Goal: Task Accomplishment & Management: Manage account settings

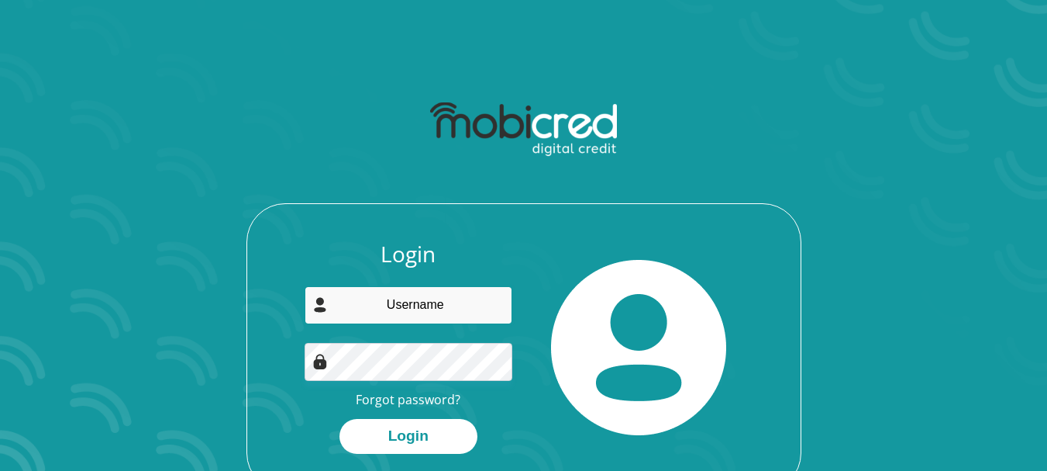
click at [433, 311] on input "email" at bounding box center [409, 305] width 208 height 38
type input "[EMAIL_ADDRESS][DOMAIN_NAME]"
click at [319, 365] on img at bounding box center [320, 362] width 16 height 16
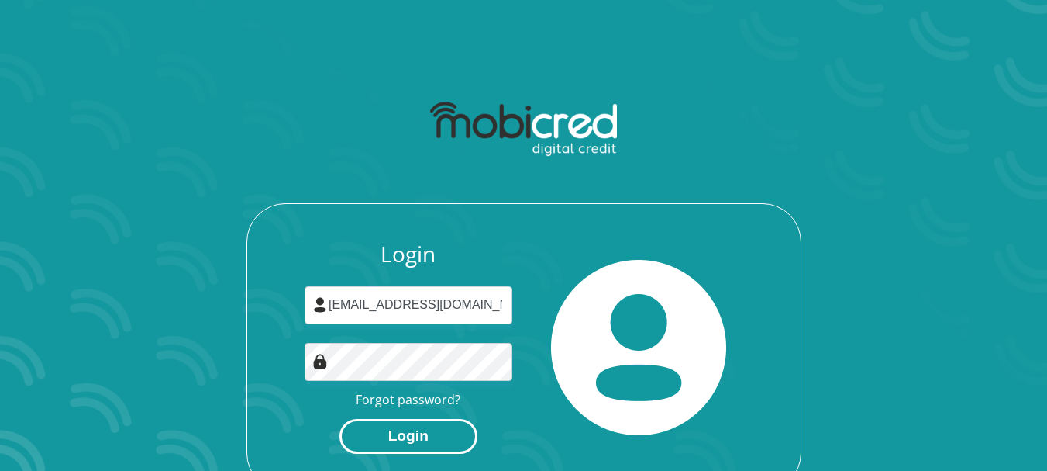
click at [437, 437] on button "Login" at bounding box center [409, 436] width 138 height 35
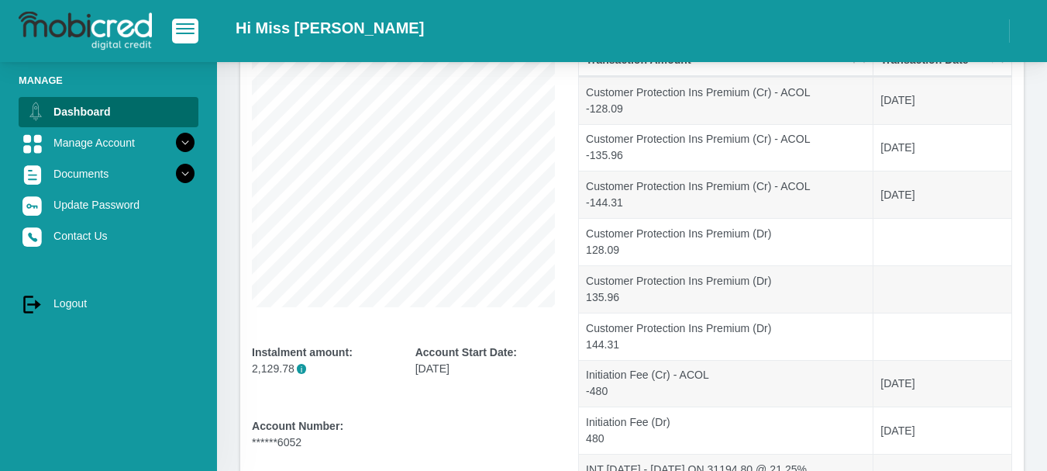
scroll to position [127, 0]
